Goal: Use online tool/utility: Use online tool/utility

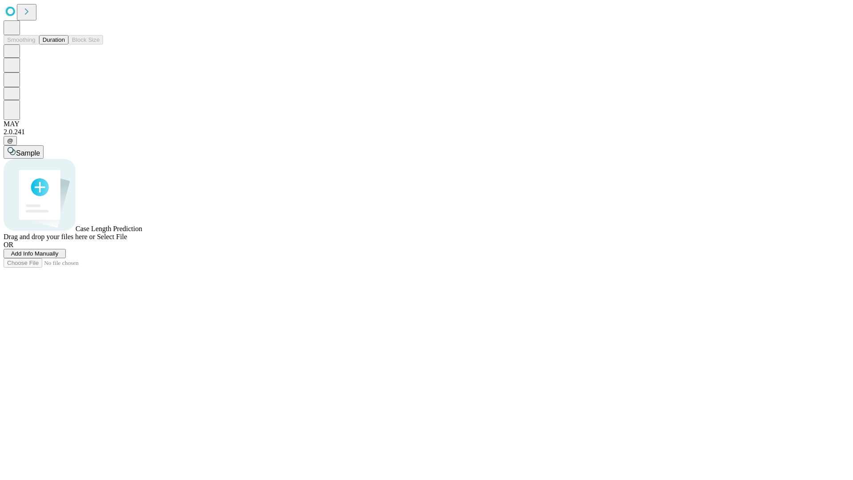
click at [65, 44] on button "Duration" at bounding box center [53, 39] width 29 height 9
click at [127, 240] on span "Select File" at bounding box center [112, 237] width 30 height 8
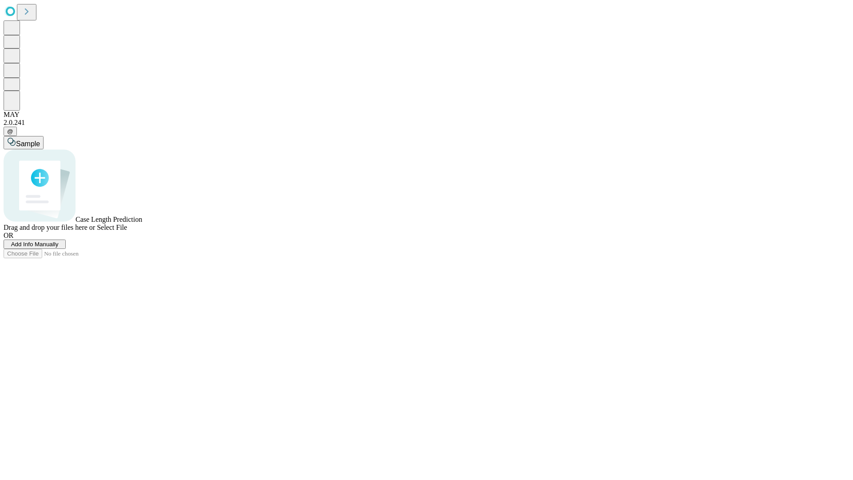
click at [127, 231] on span "Select File" at bounding box center [112, 227] width 30 height 8
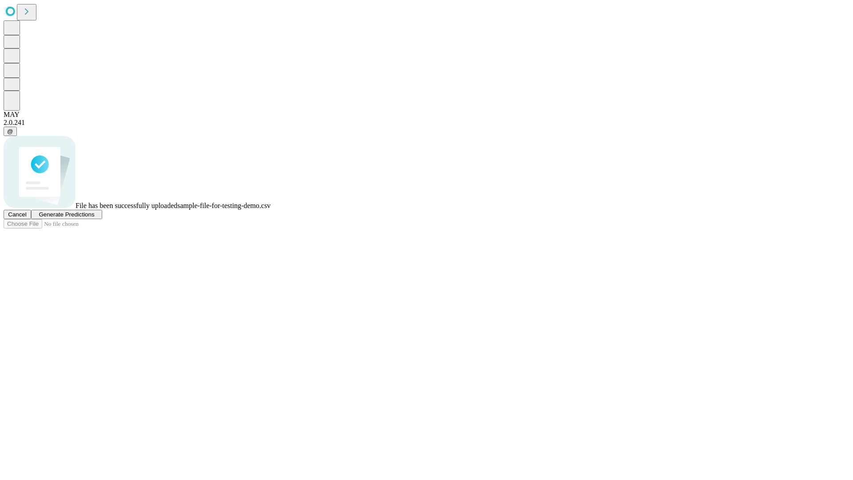
click at [94, 218] on span "Generate Predictions" at bounding box center [67, 214] width 56 height 7
